Goal: Task Accomplishment & Management: Complete application form

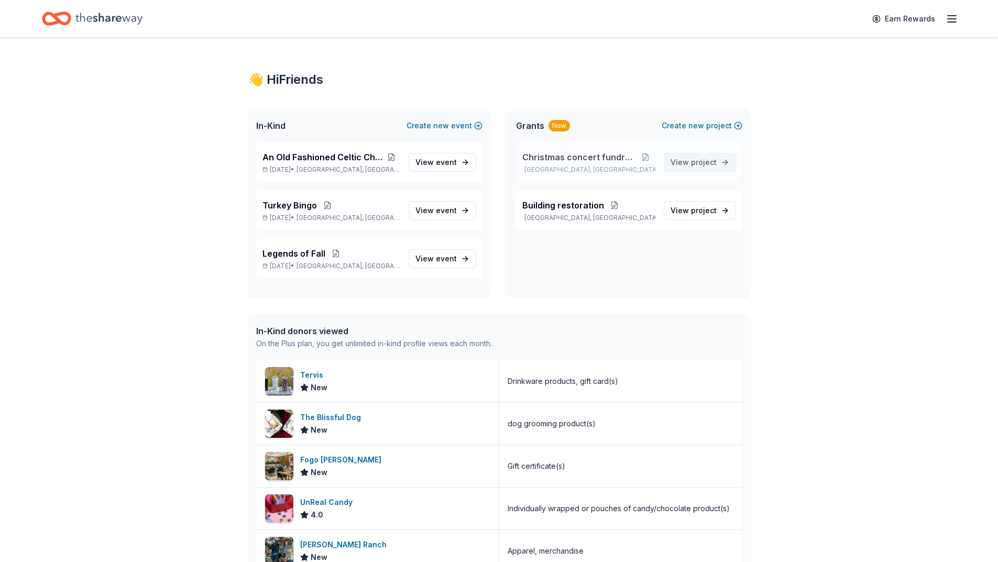
click at [692, 160] on span "project" at bounding box center [704, 162] width 26 height 9
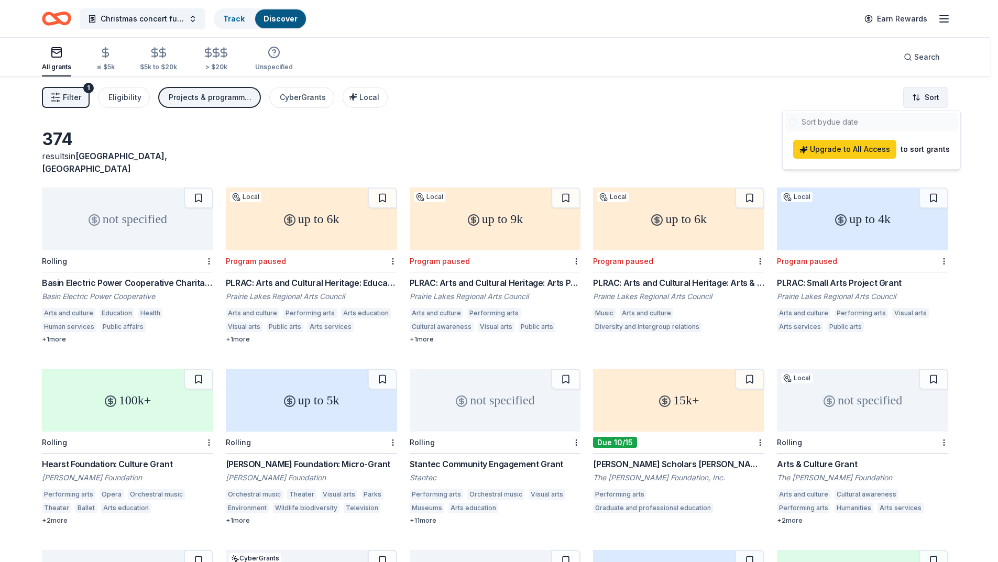
click at [923, 95] on html "Christmas concert fundraiser Track Discover Earn Rewards All grants ≤ $5k $5k t…" at bounding box center [499, 281] width 998 height 562
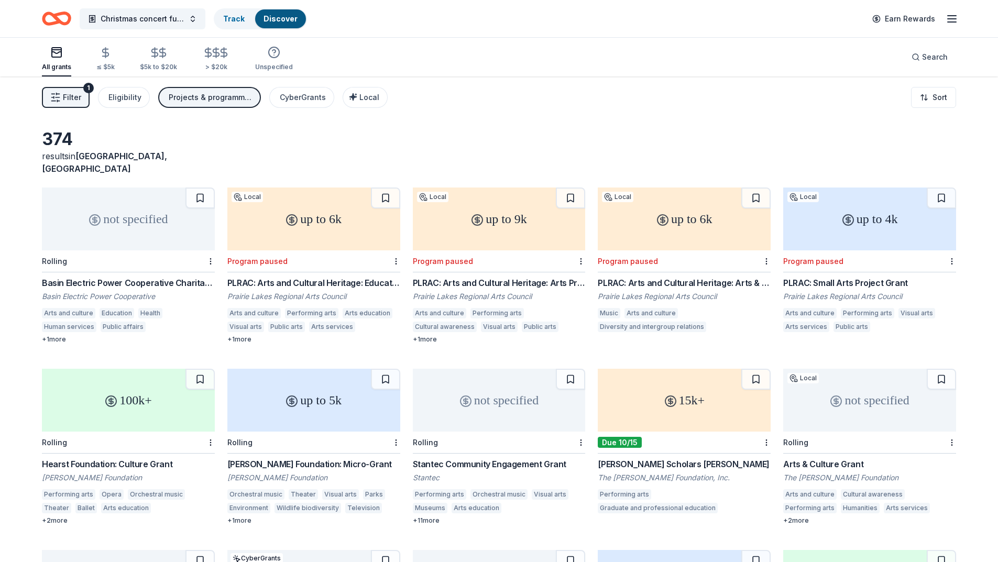
click at [608, 120] on html "Christmas concert fundraiser Track Discover Earn Rewards All grants ≤ $5k $5k t…" at bounding box center [499, 281] width 998 height 562
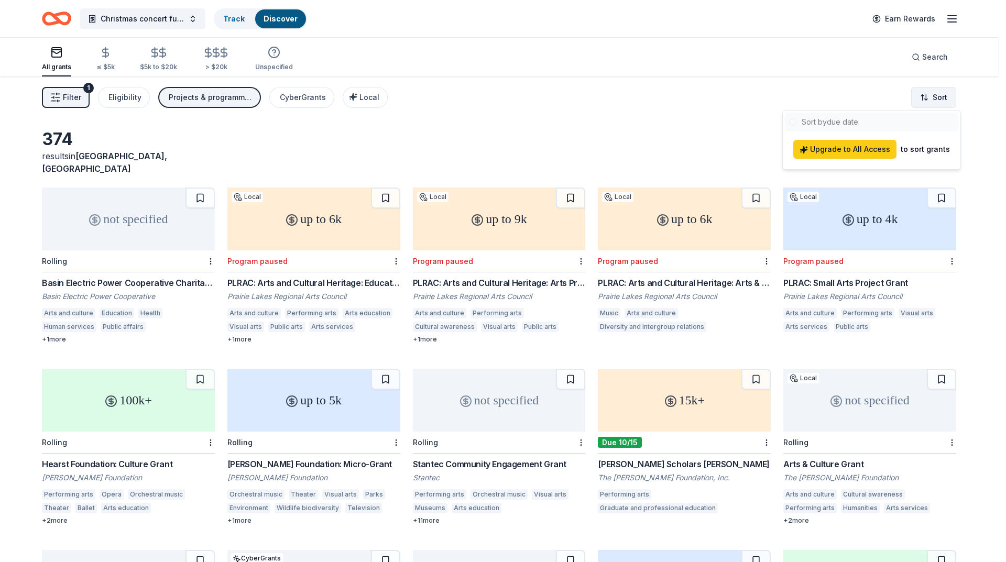
click at [933, 92] on html "Christmas concert fundraiser Track Discover Earn Rewards All grants ≤ $5k $5k t…" at bounding box center [503, 281] width 1006 height 562
click at [849, 117] on div at bounding box center [871, 122] width 173 height 19
click at [663, 111] on html "Christmas concert fundraiser Track Discover Earn Rewards All grants ≤ $5k $5k t…" at bounding box center [503, 281] width 1006 height 562
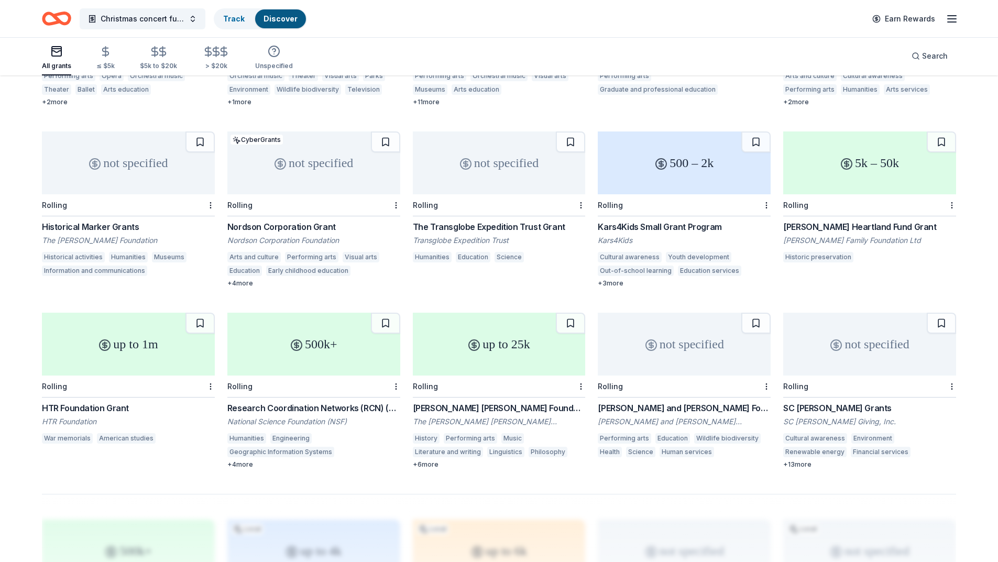
scroll to position [419, 0]
click at [62, 19] on icon "Home" at bounding box center [56, 18] width 29 height 25
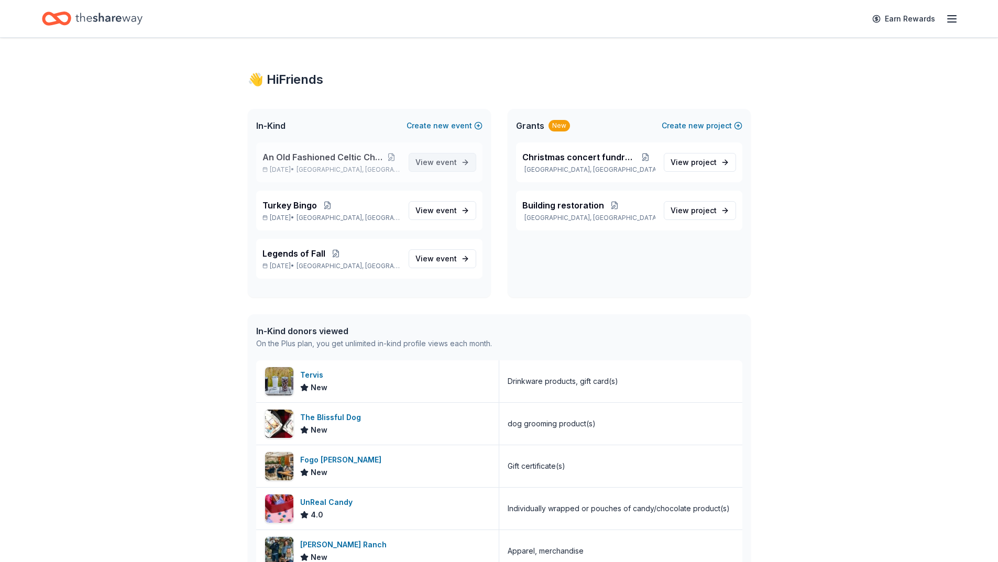
click at [433, 163] on span "View event" at bounding box center [435, 162] width 41 height 13
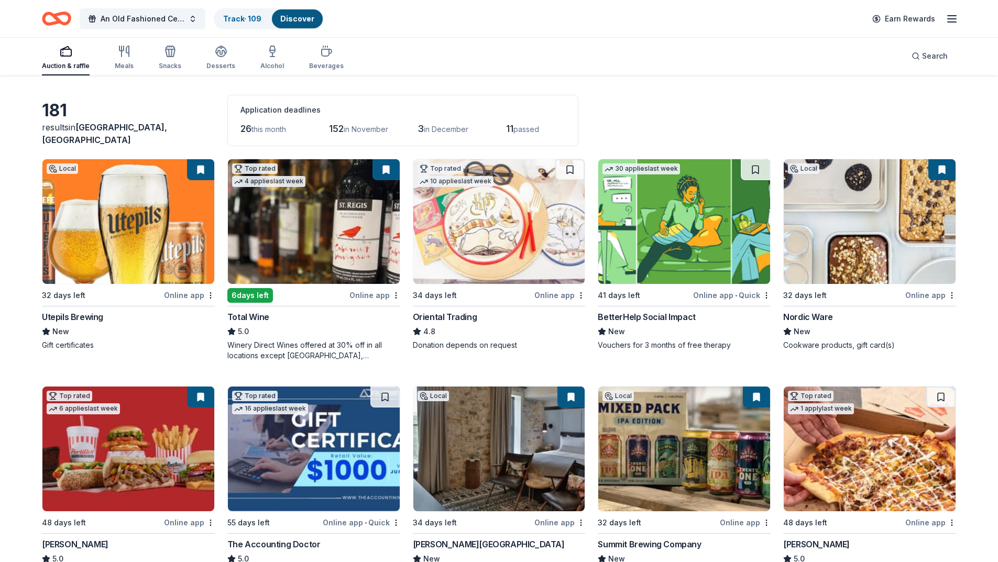
scroll to position [52, 0]
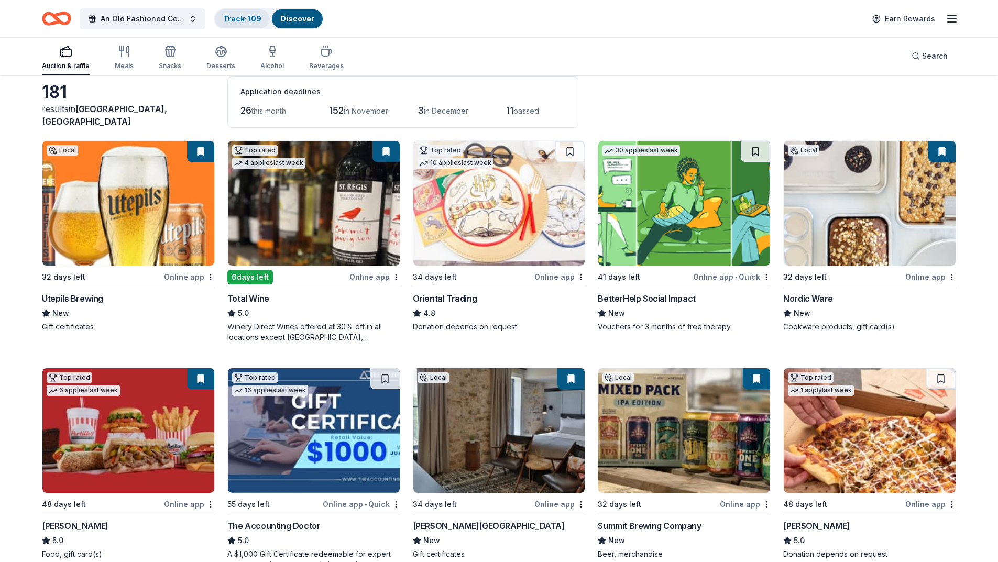
click at [233, 16] on link "Track · 109" at bounding box center [242, 18] width 38 height 9
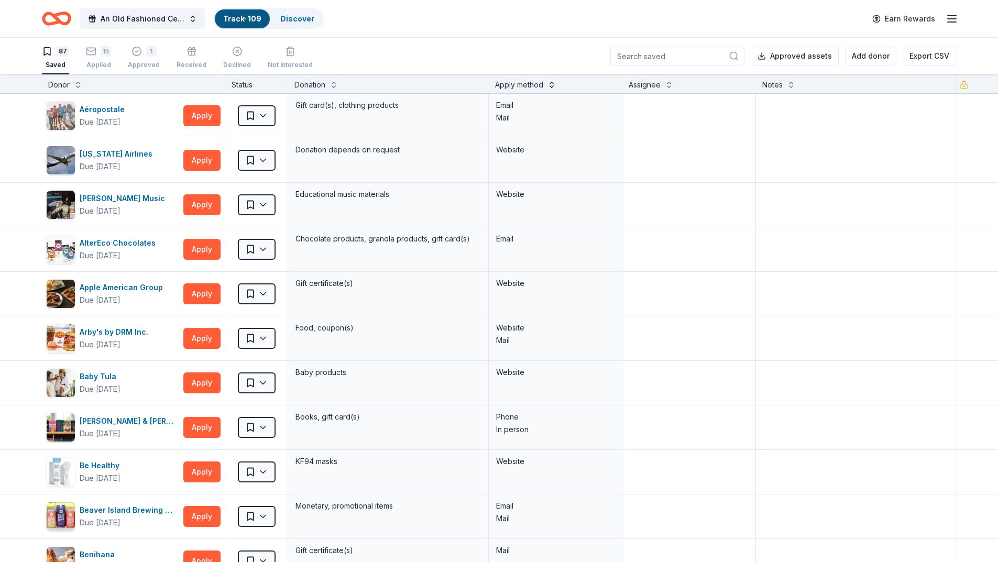
click at [547, 84] on button at bounding box center [551, 84] width 8 height 10
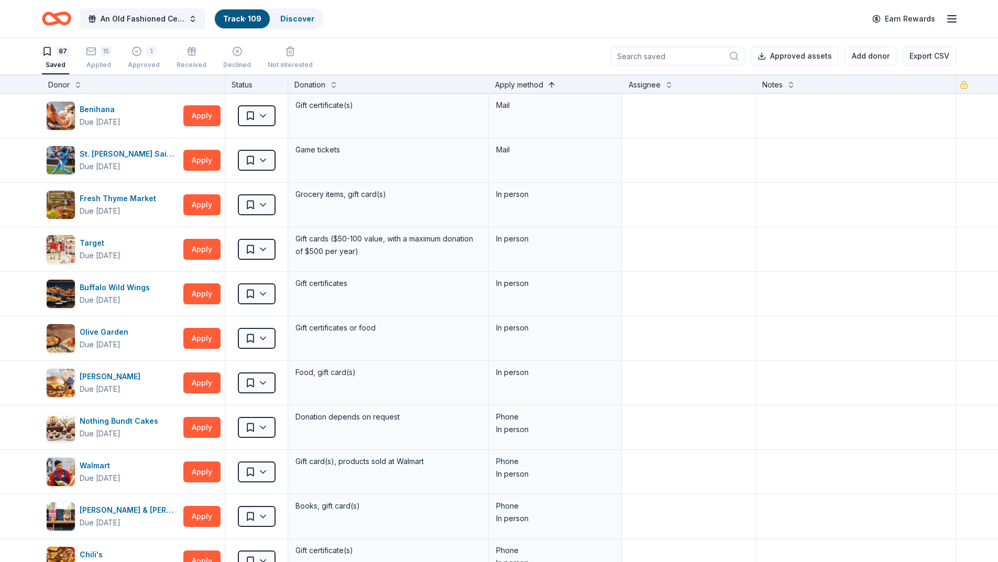
click at [547, 84] on button at bounding box center [551, 84] width 8 height 10
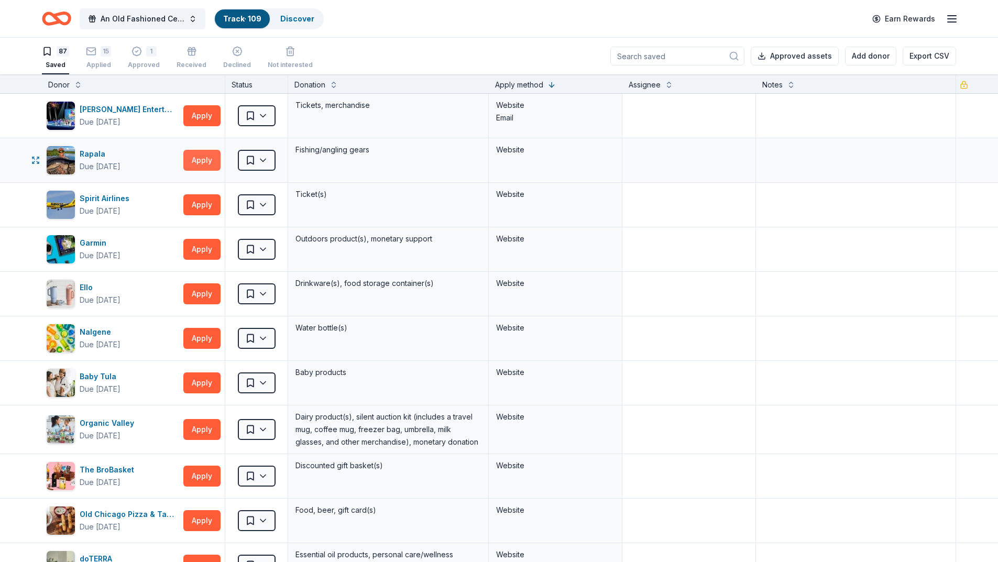
click at [204, 163] on button "Apply" at bounding box center [201, 160] width 37 height 21
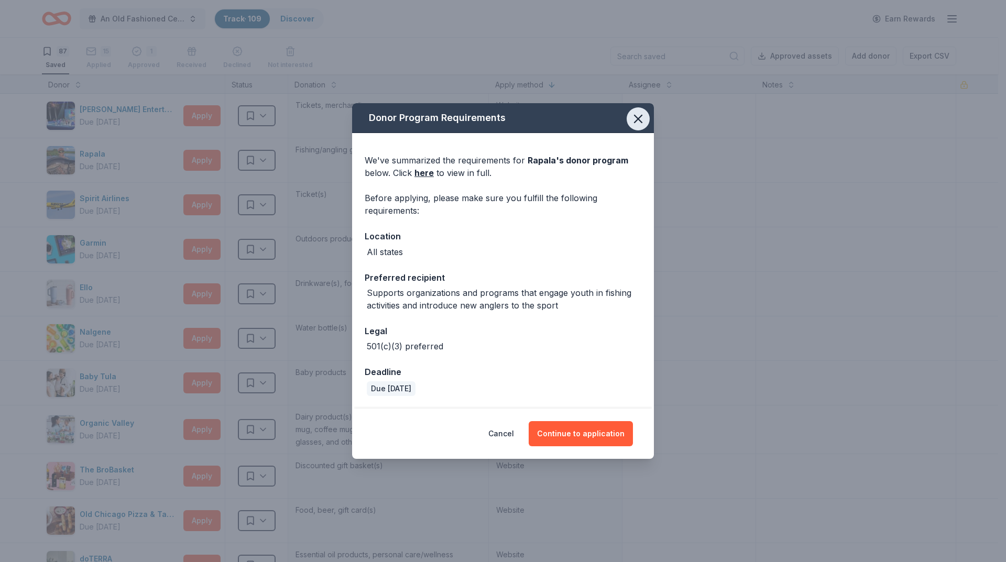
click at [635, 117] on icon "button" at bounding box center [638, 119] width 15 height 15
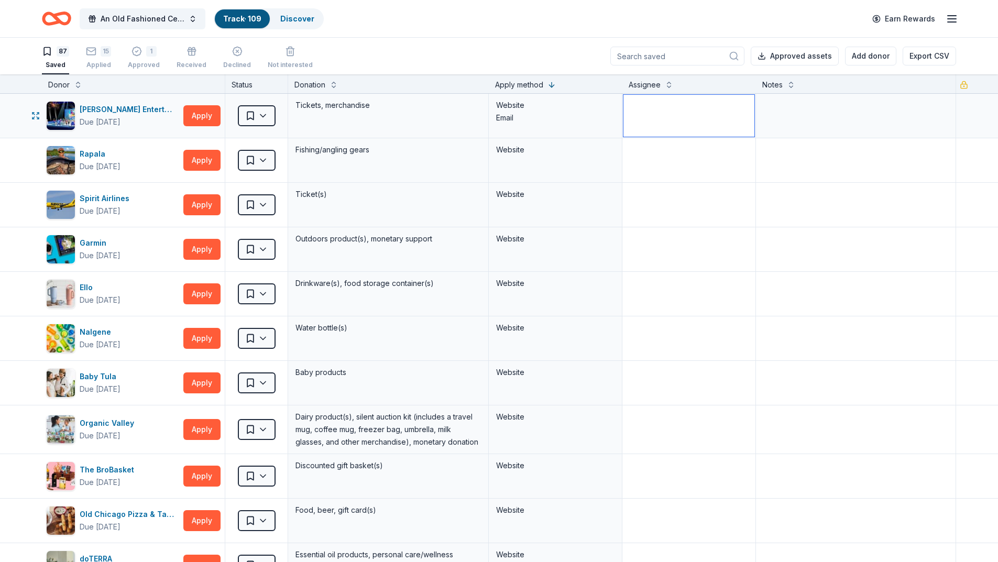
click at [639, 115] on textarea at bounding box center [688, 116] width 131 height 42
click at [964, 119] on div "[PERSON_NAME] Entertainment Due [DATE] Apply Saved Tickets, merchandise Website…" at bounding box center [499, 116] width 998 height 44
click at [962, 82] on icon "button" at bounding box center [964, 82] width 4 height 3
click at [206, 157] on button "Apply" at bounding box center [201, 160] width 37 height 21
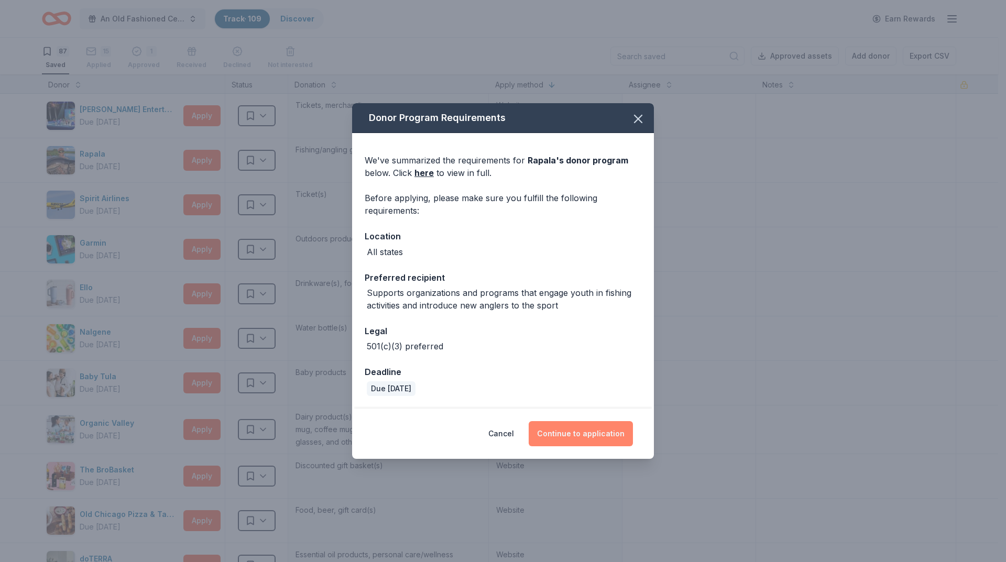
click at [568, 430] on button "Continue to application" at bounding box center [580, 433] width 104 height 25
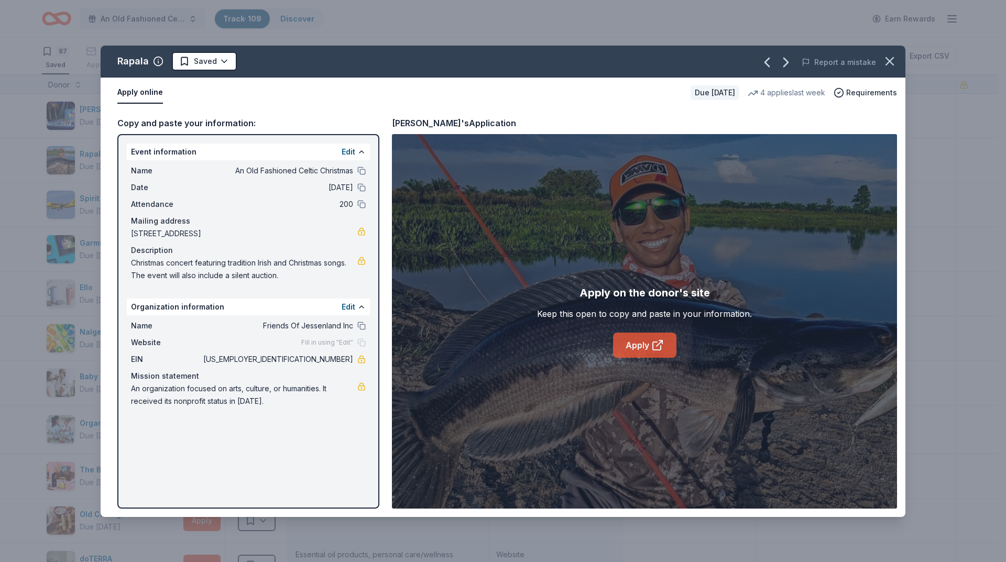
click at [642, 340] on link "Apply" at bounding box center [644, 345] width 63 height 25
click at [227, 65] on html "An Old Fashioned Celtic Christmas Track · 109 Discover Earn Rewards 87 Saved 15…" at bounding box center [503, 281] width 1006 height 562
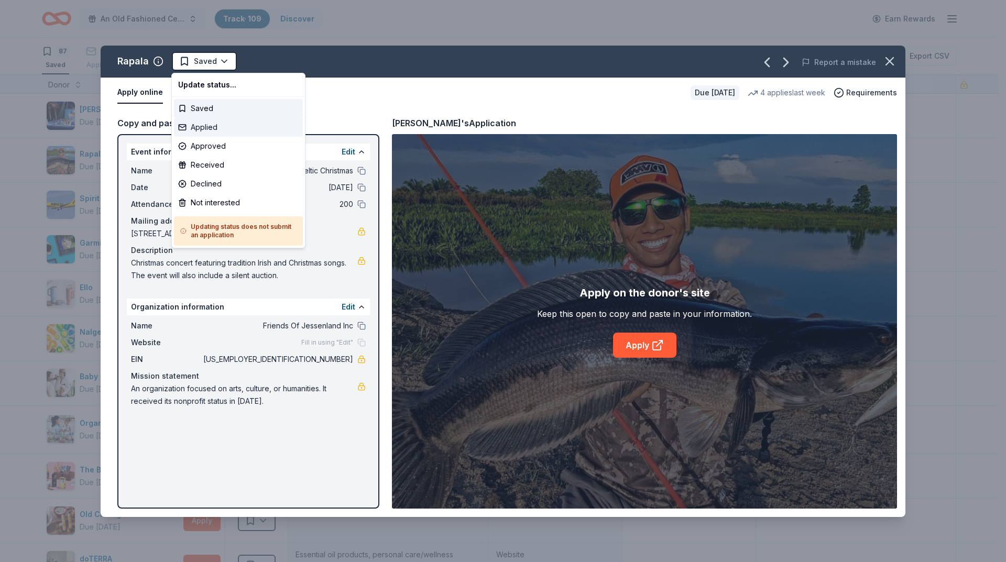
click at [214, 129] on div "Applied" at bounding box center [238, 127] width 129 height 19
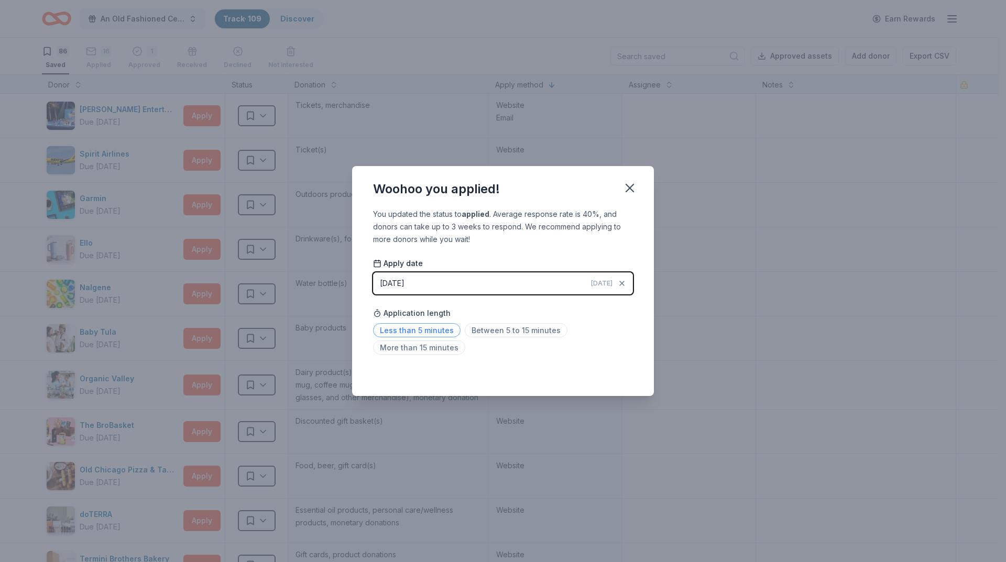
click at [425, 330] on span "Less than 5 minutes" at bounding box center [416, 330] width 87 height 14
click at [629, 190] on icon "button" at bounding box center [629, 188] width 15 height 15
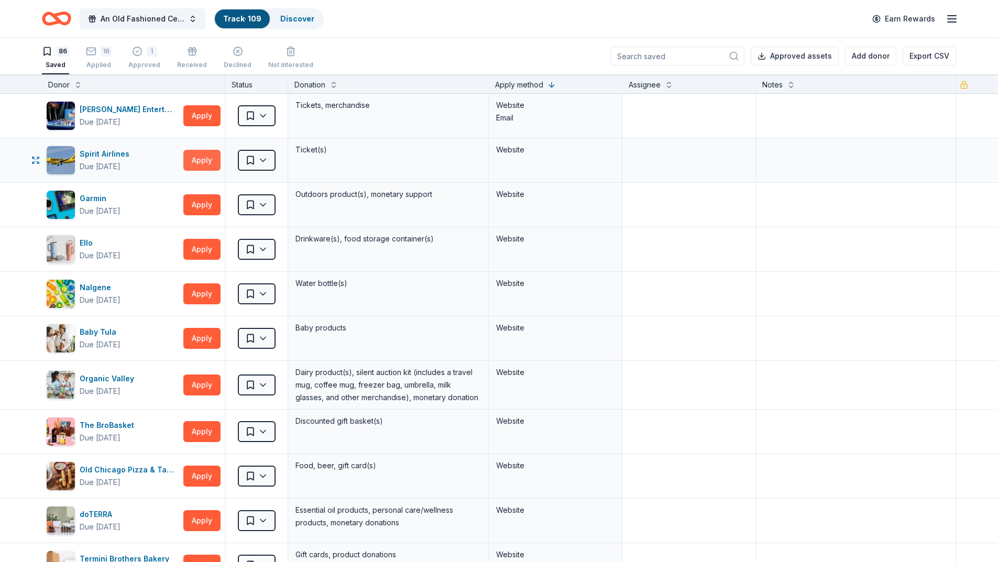
click at [204, 155] on button "Apply" at bounding box center [201, 160] width 37 height 21
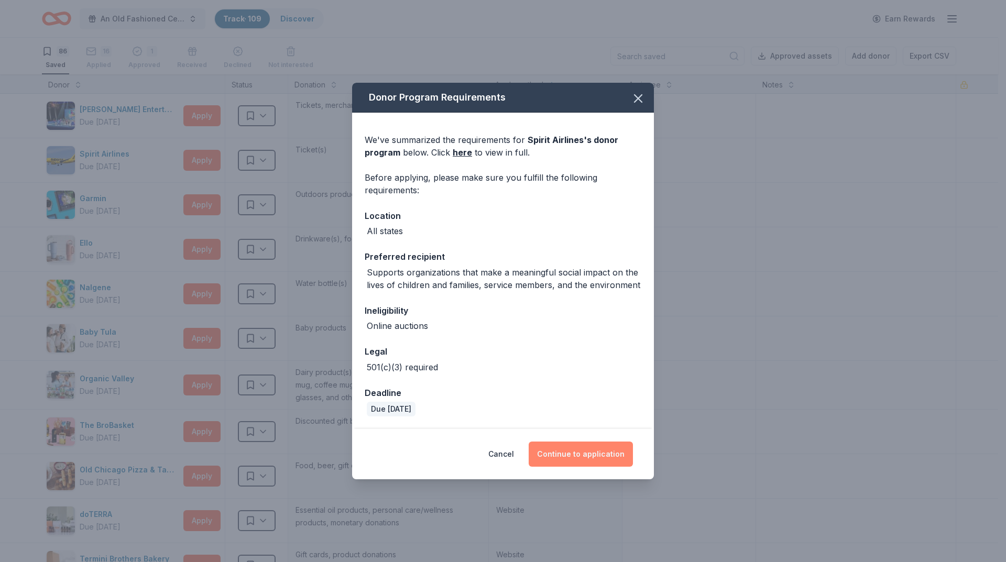
click at [573, 448] on button "Continue to application" at bounding box center [580, 453] width 104 height 25
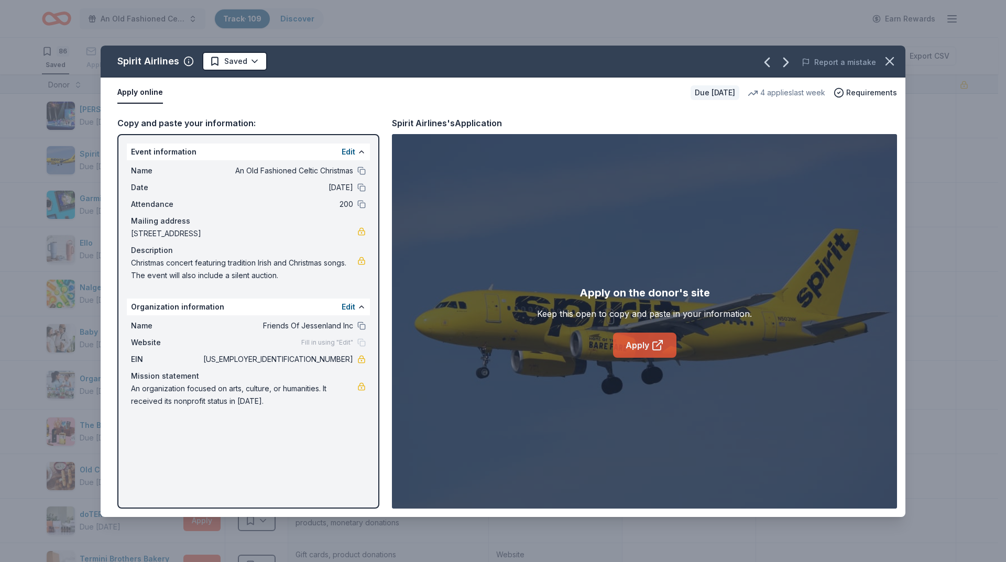
click at [638, 345] on link "Apply" at bounding box center [644, 345] width 63 height 25
click at [248, 59] on html "An Old Fashioned Celtic Christmas Track · 109 Discover Earn Rewards 86 Saved 16…" at bounding box center [503, 281] width 1006 height 562
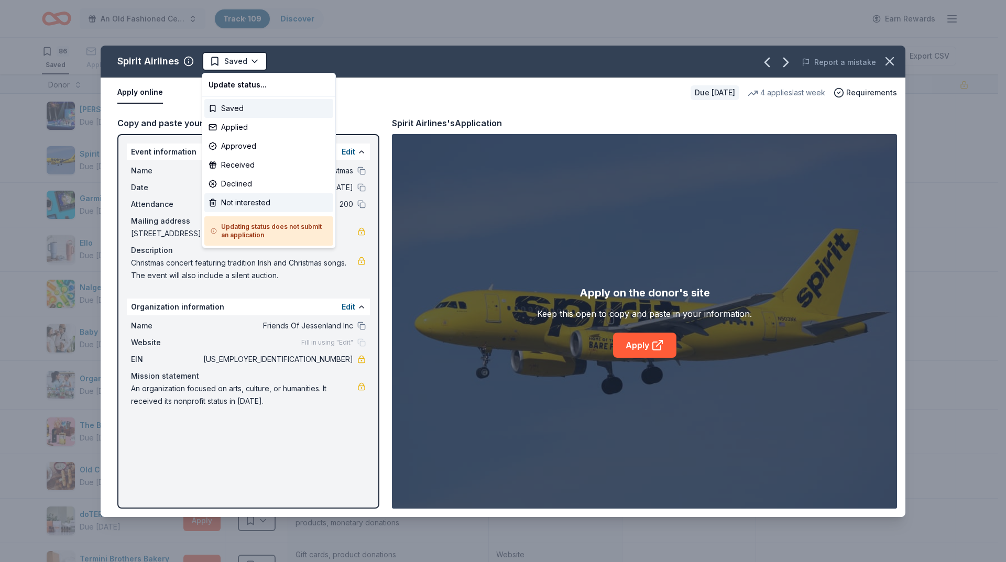
click at [244, 202] on div "Not interested" at bounding box center [268, 202] width 129 height 19
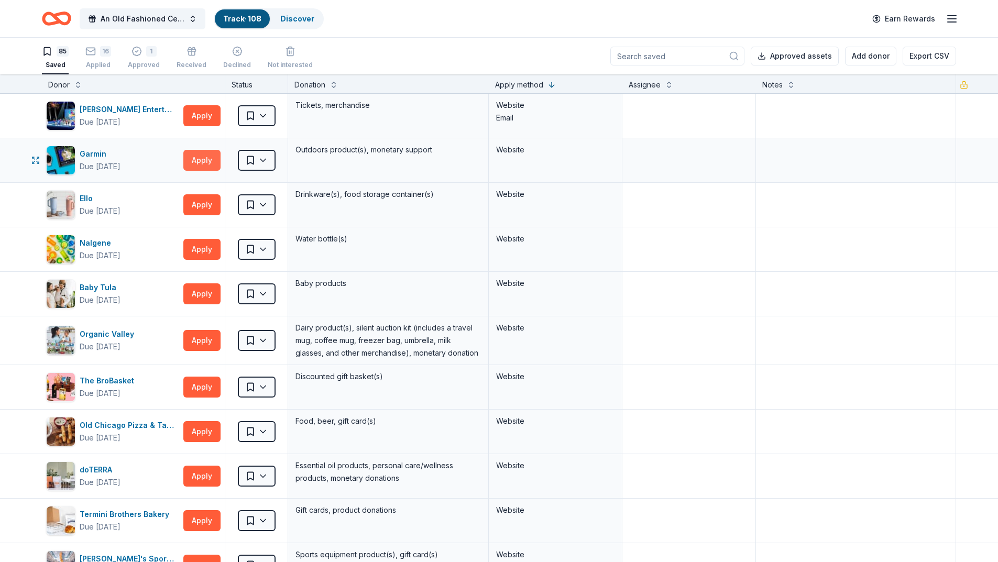
click at [206, 161] on button "Apply" at bounding box center [201, 160] width 37 height 21
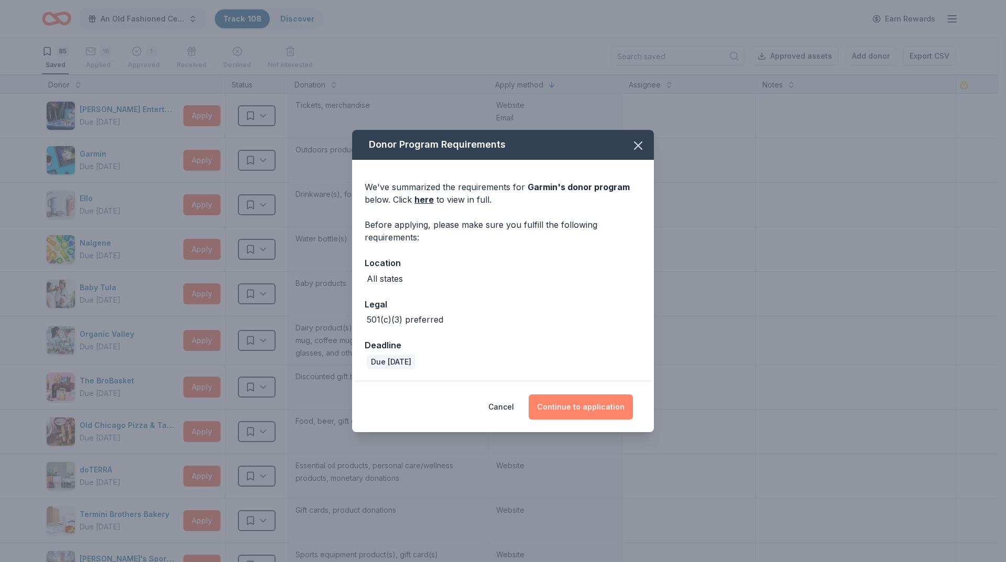
click at [580, 410] on button "Continue to application" at bounding box center [580, 406] width 104 height 25
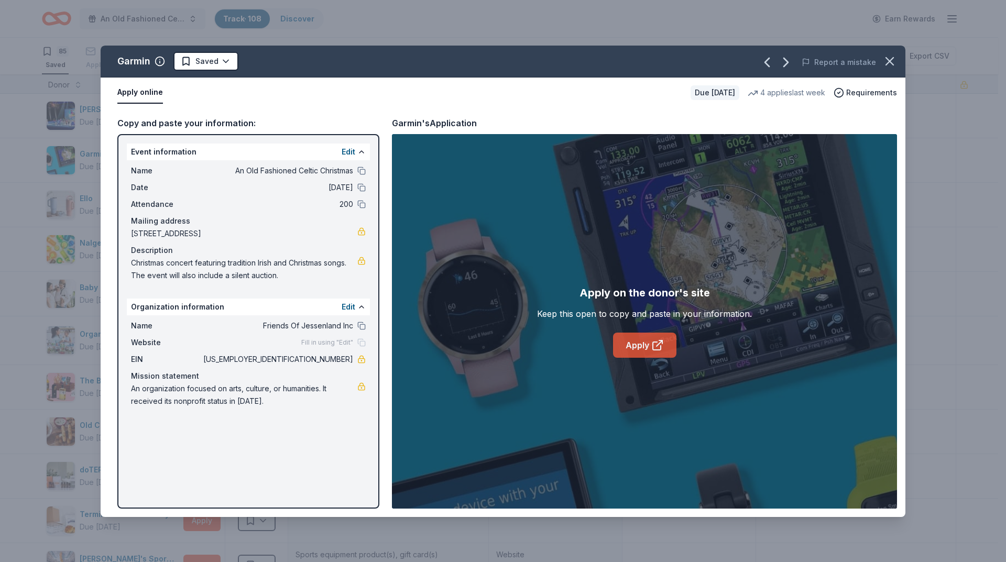
click at [638, 348] on link "Apply" at bounding box center [644, 345] width 63 height 25
click at [222, 63] on html "An Old Fashioned Celtic Christmas Track · 108 Discover Earn Rewards 85 Saved 16…" at bounding box center [503, 281] width 1006 height 562
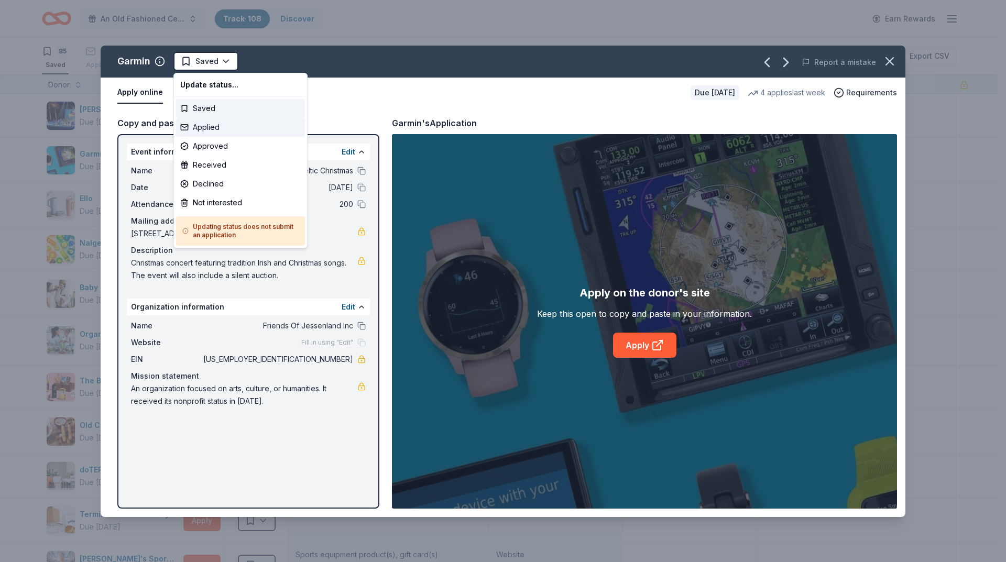
click at [215, 126] on div "Applied" at bounding box center [240, 127] width 129 height 19
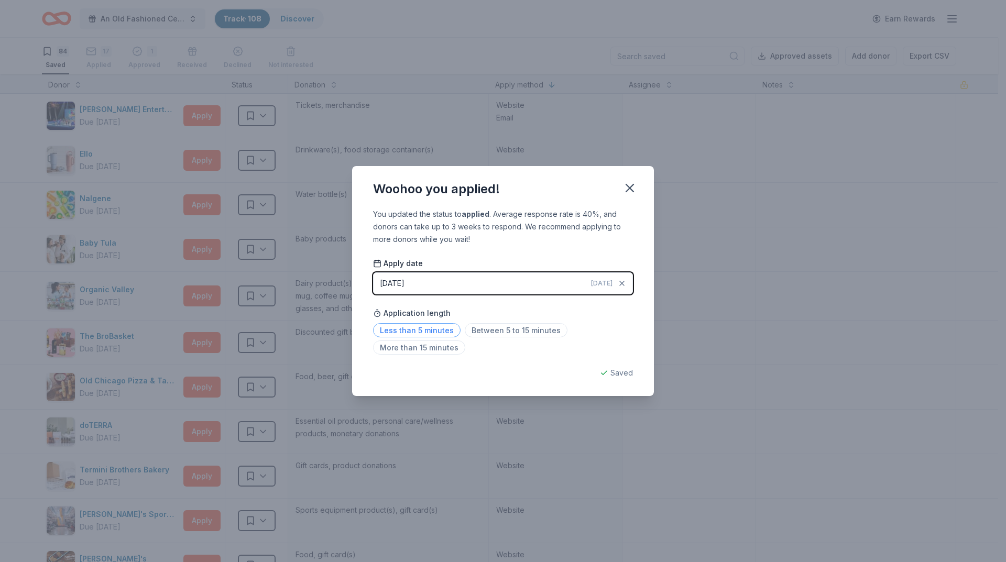
click at [428, 325] on span "Less than 5 minutes" at bounding box center [416, 330] width 87 height 14
click at [631, 187] on icon "button" at bounding box center [629, 187] width 7 height 7
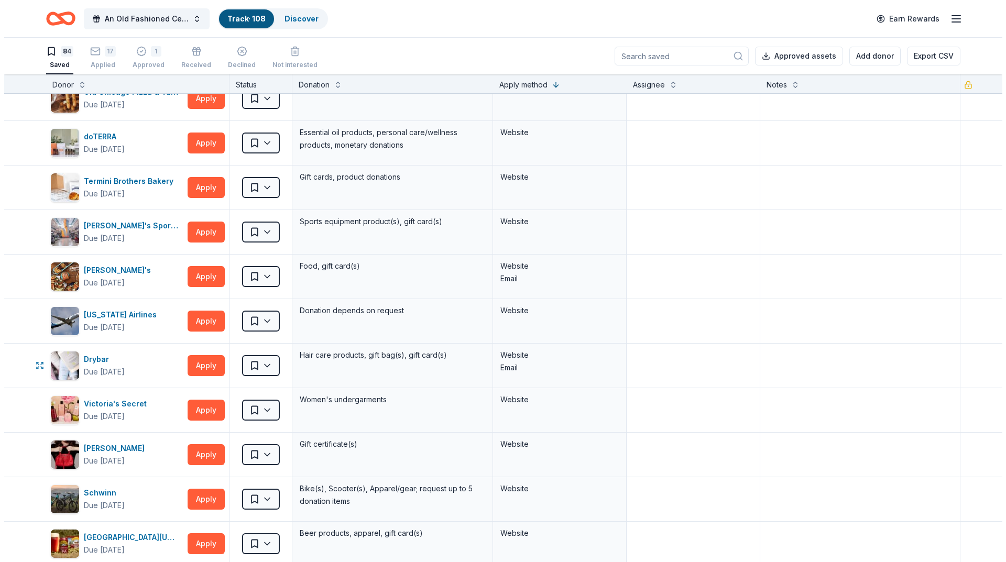
scroll to position [314, 0]
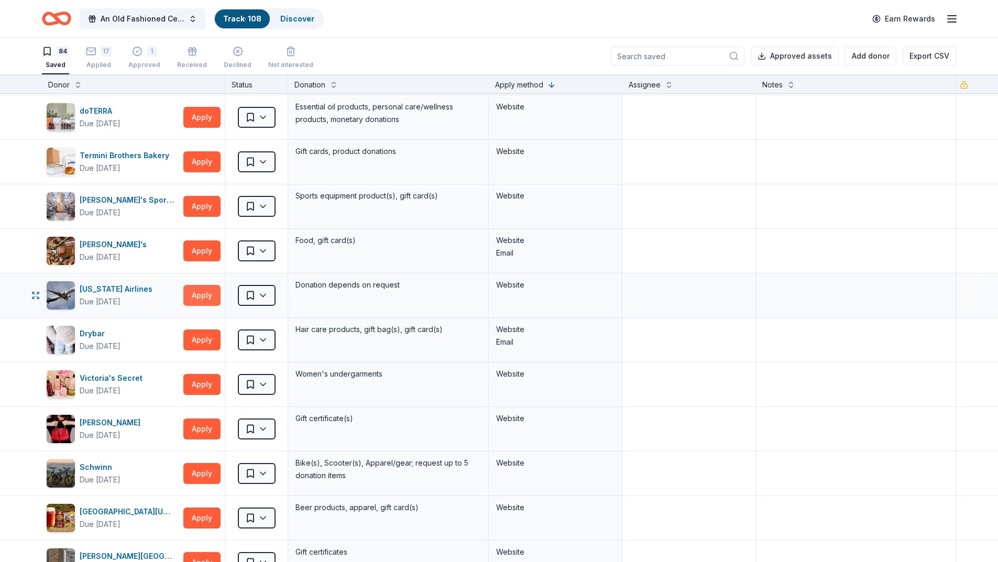
click at [204, 294] on button "Apply" at bounding box center [201, 295] width 37 height 21
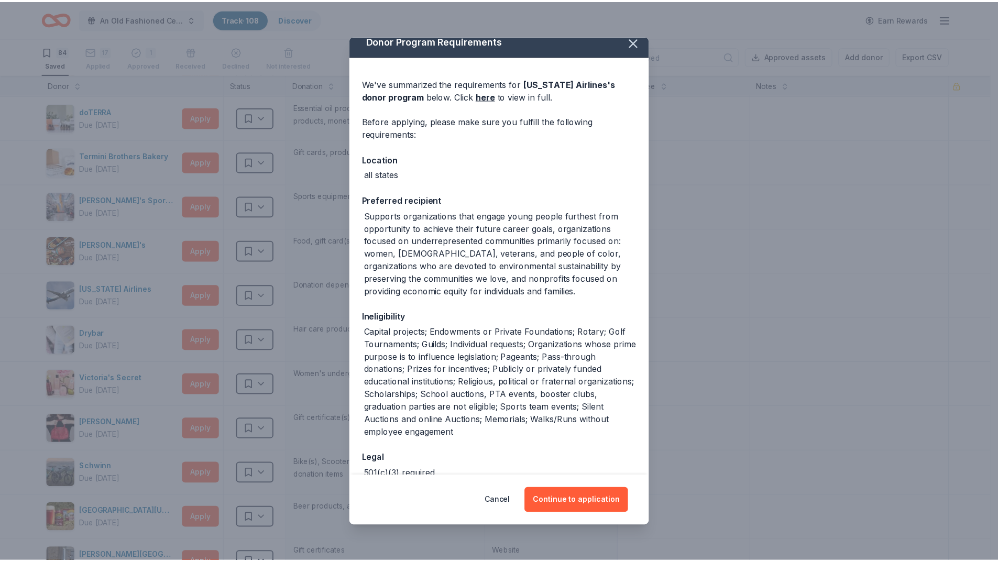
scroll to position [0, 0]
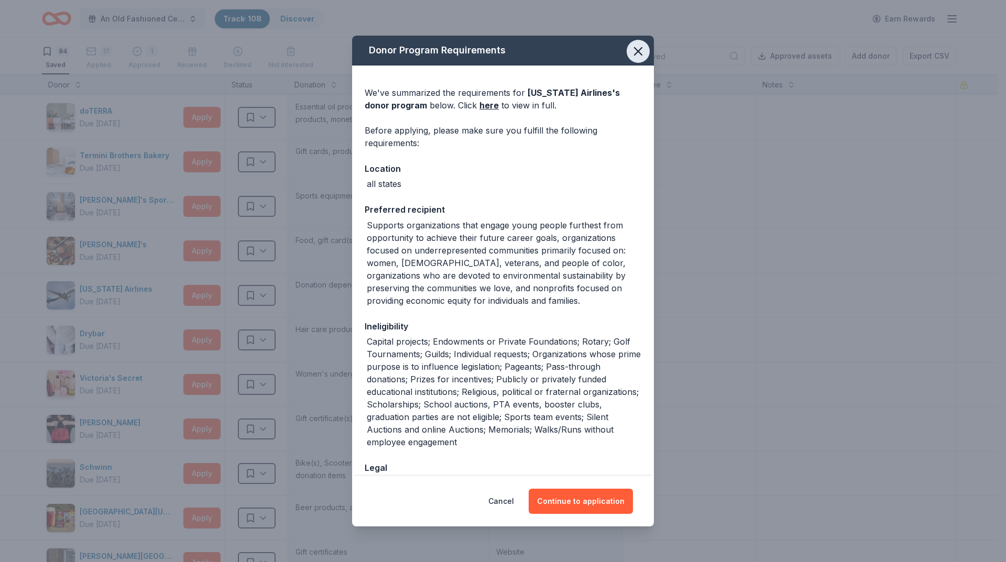
click at [637, 51] on button "button" at bounding box center [637, 51] width 23 height 23
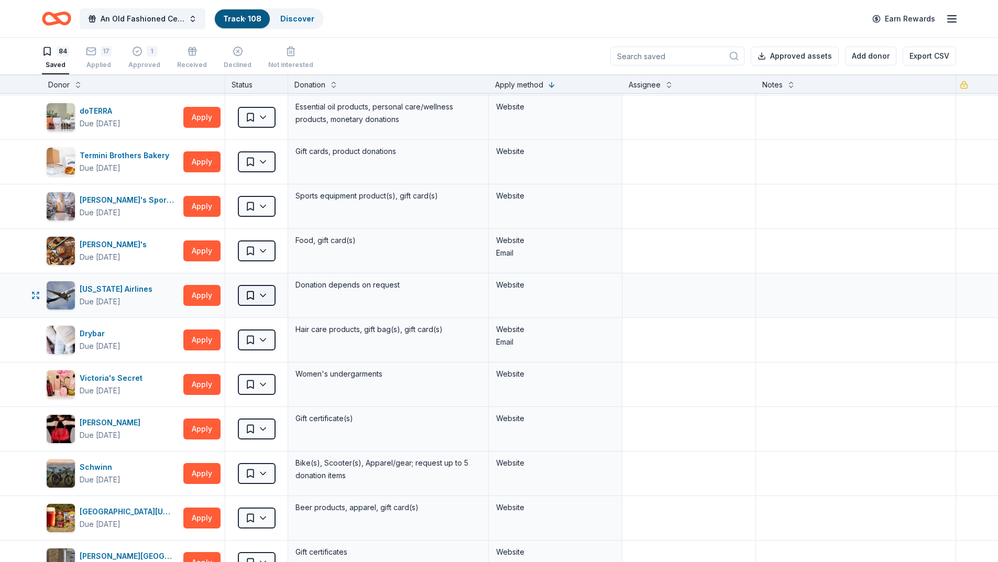
click at [255, 305] on html "An Old Fashioned Celtic Christmas Track · 108 Discover Earn Rewards 84 Saved 17…" at bounding box center [499, 281] width 998 height 562
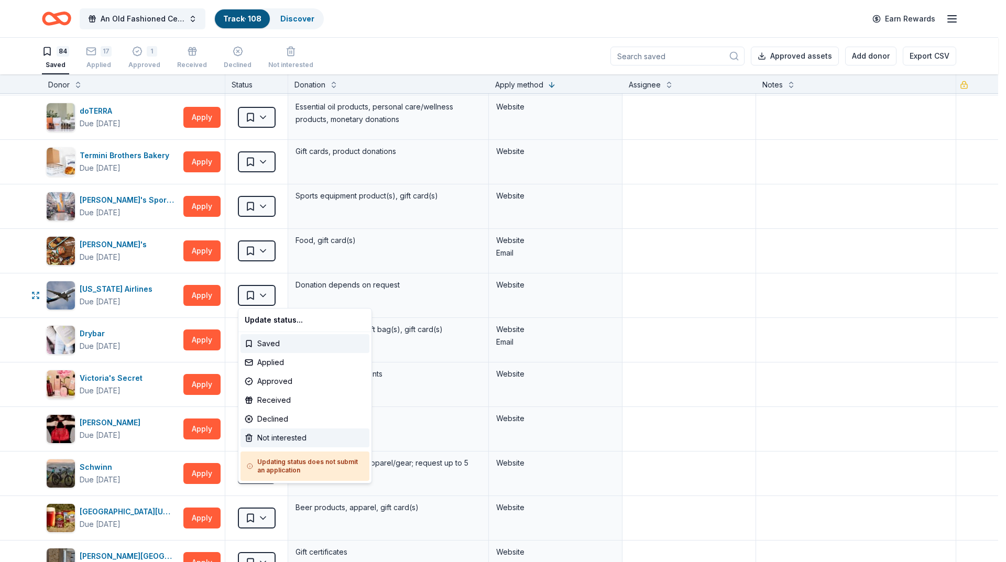
click at [277, 437] on div "Not interested" at bounding box center [304, 437] width 129 height 19
